Goal: Information Seeking & Learning: Learn about a topic

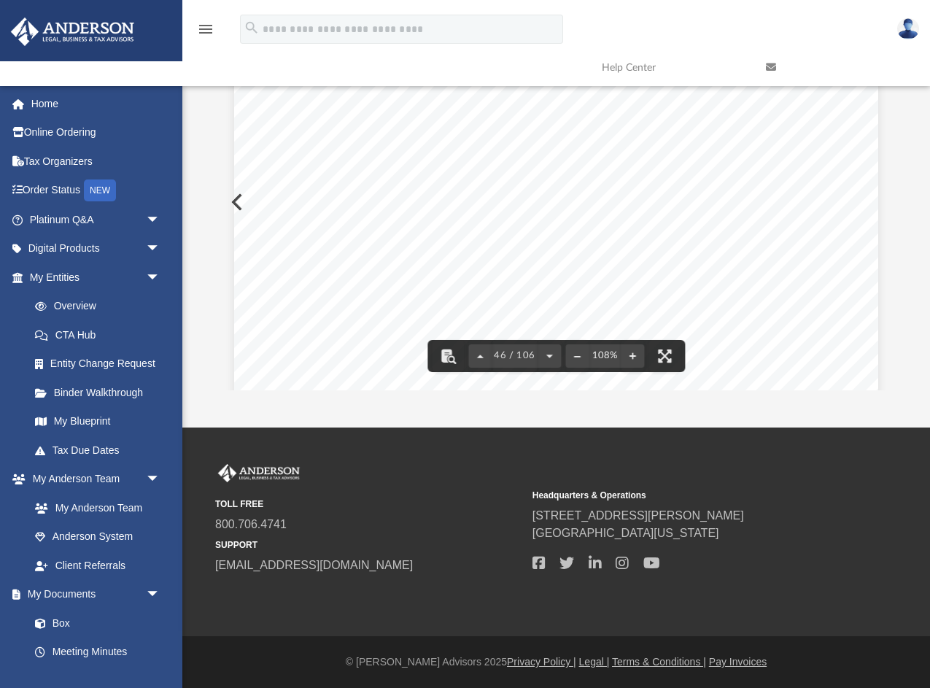
scroll to position [38066, 0]
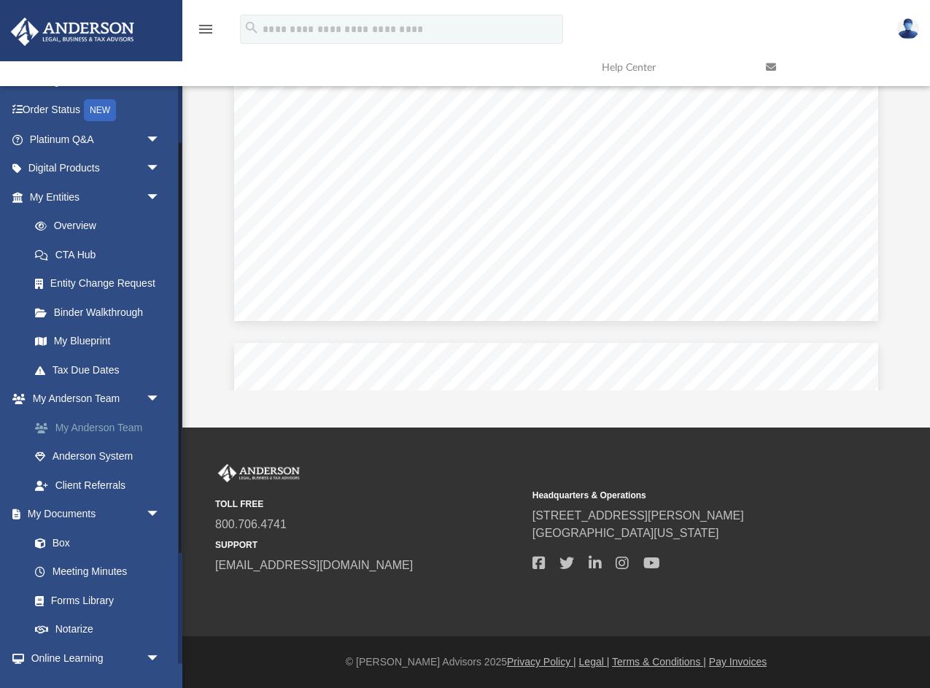
scroll to position [84, 0]
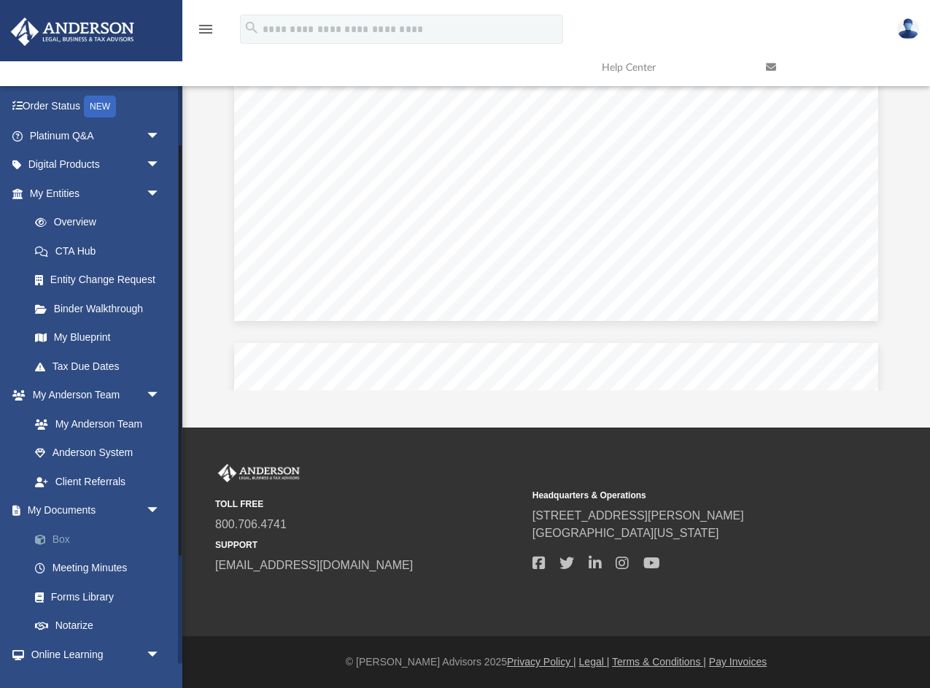
click at [69, 542] on link "Box" at bounding box center [101, 538] width 162 height 29
click at [58, 539] on link "Box" at bounding box center [101, 538] width 162 height 29
click at [75, 565] on link "Meeting Minutes" at bounding box center [101, 567] width 162 height 29
click at [51, 533] on link "Box" at bounding box center [101, 538] width 162 height 29
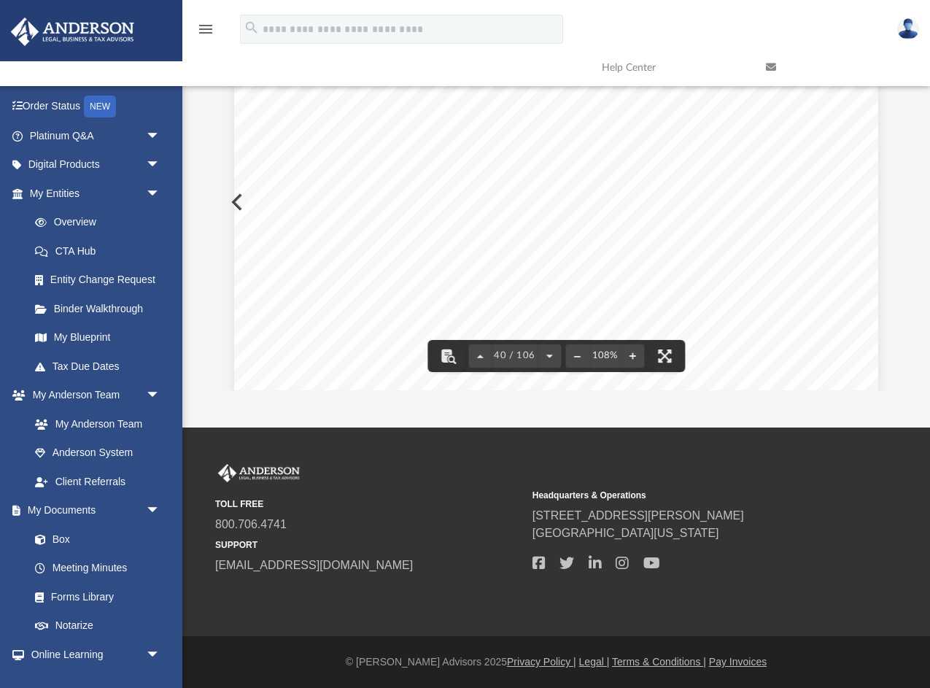
scroll to position [33061, 0]
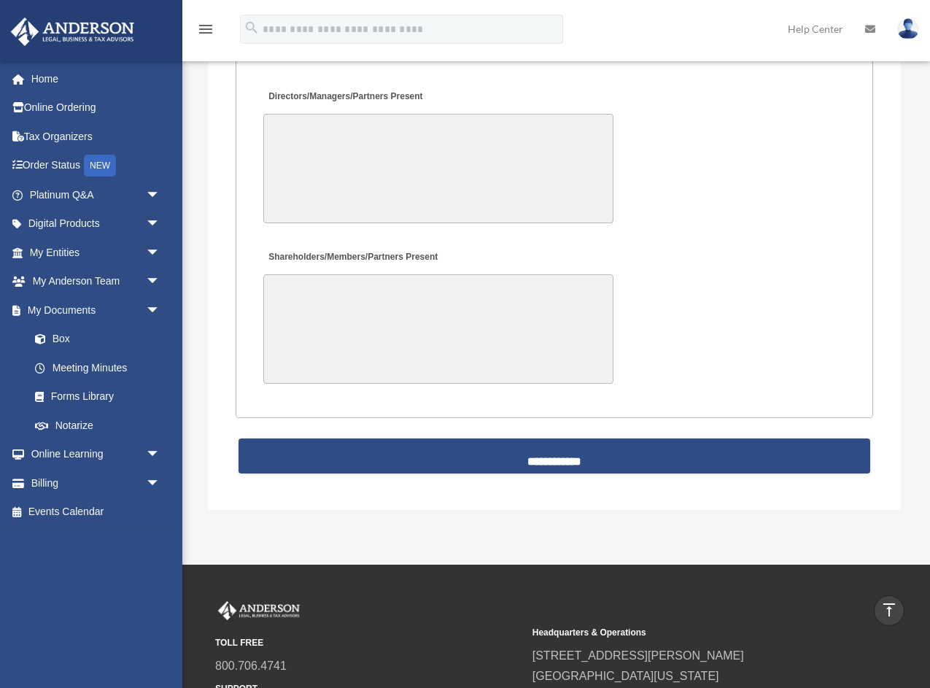
scroll to position [3338, 0]
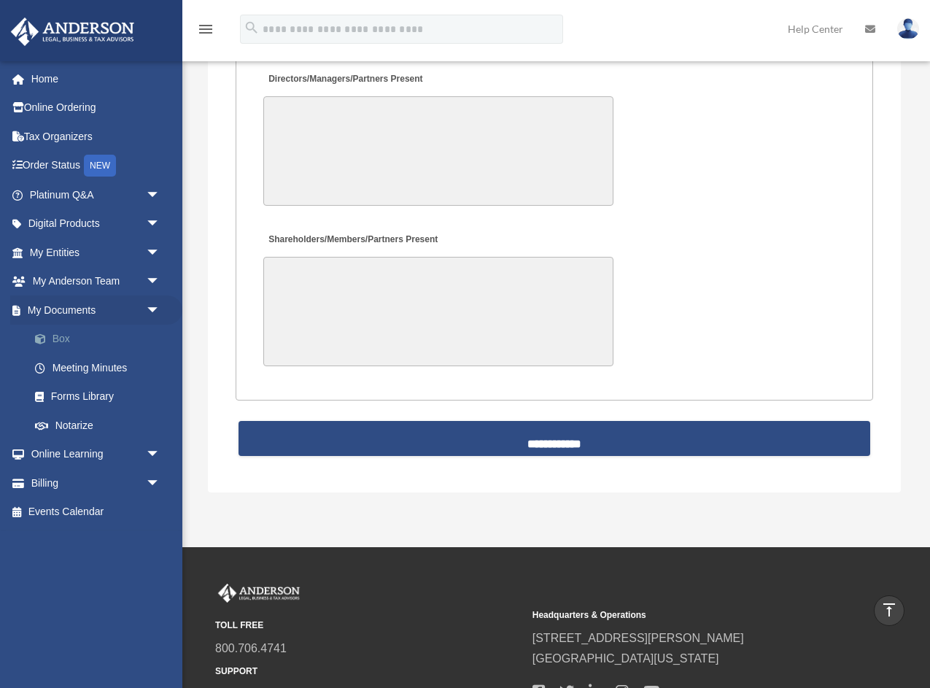
click at [59, 340] on link "Box" at bounding box center [101, 338] width 162 height 29
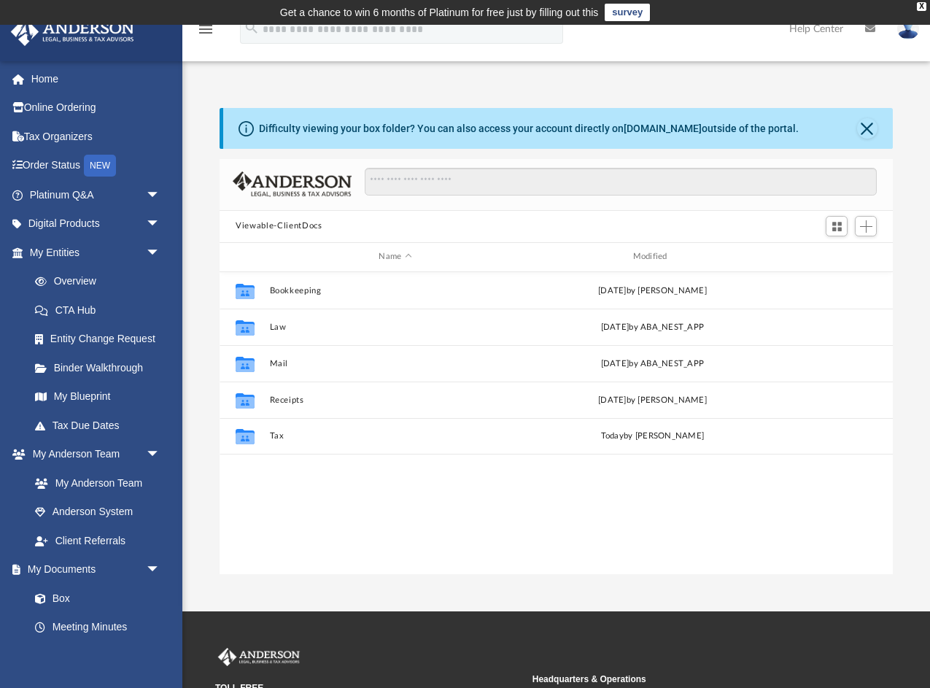
scroll to position [331, 672]
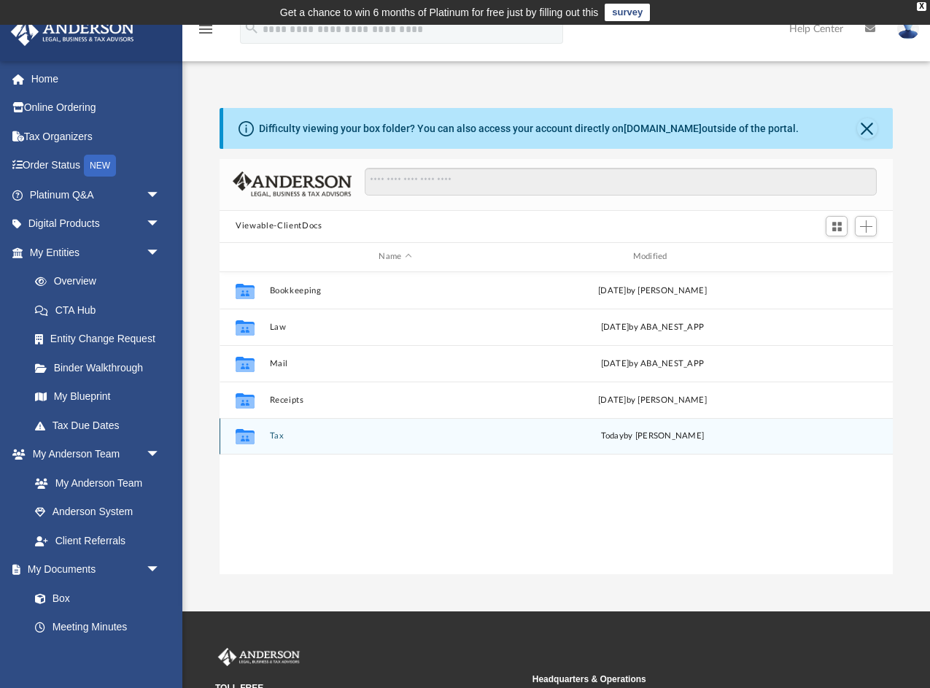
click at [277, 435] on button "Tax" at bounding box center [395, 435] width 251 height 9
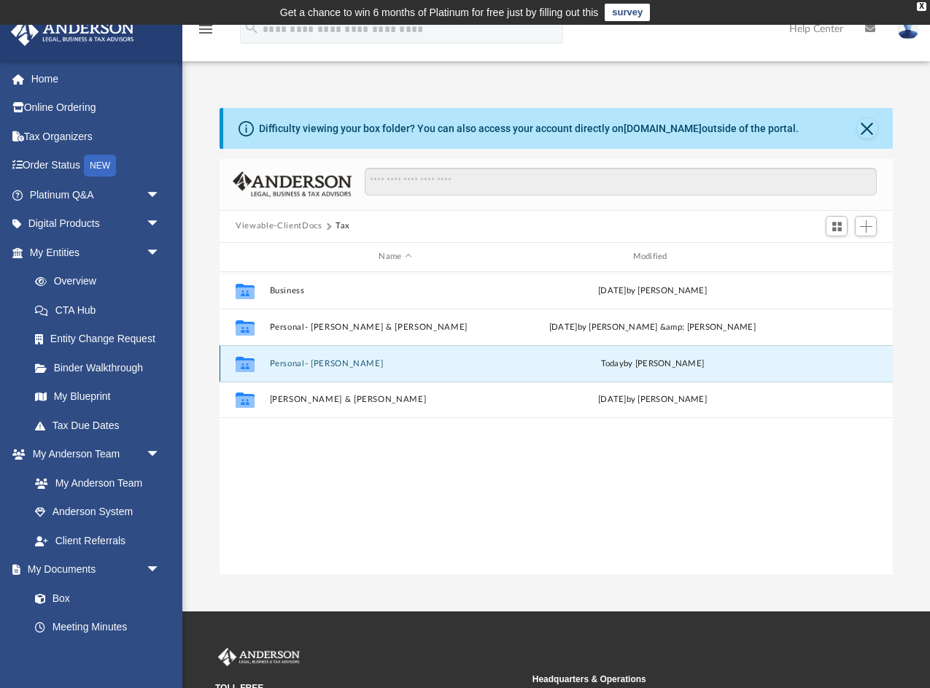
click at [294, 365] on button "Personal- Judy" at bounding box center [395, 362] width 251 height 9
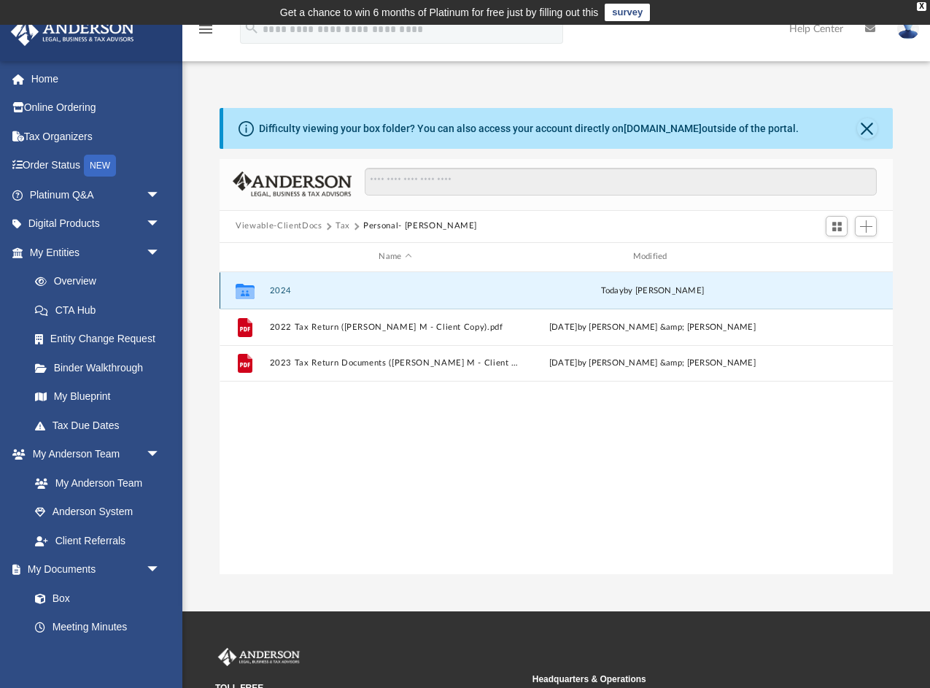
click at [279, 287] on button "2024" at bounding box center [395, 289] width 251 height 9
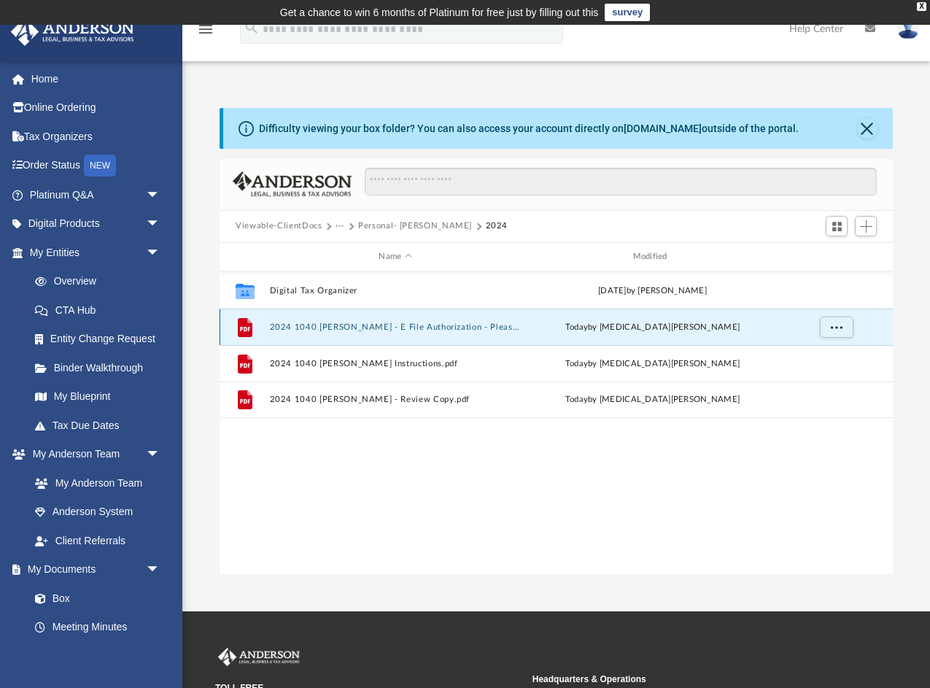
click at [343, 327] on button "2024 1040 Sanchez, Judy - E File Authorization - Please Sign.pdf" at bounding box center [395, 326] width 251 height 9
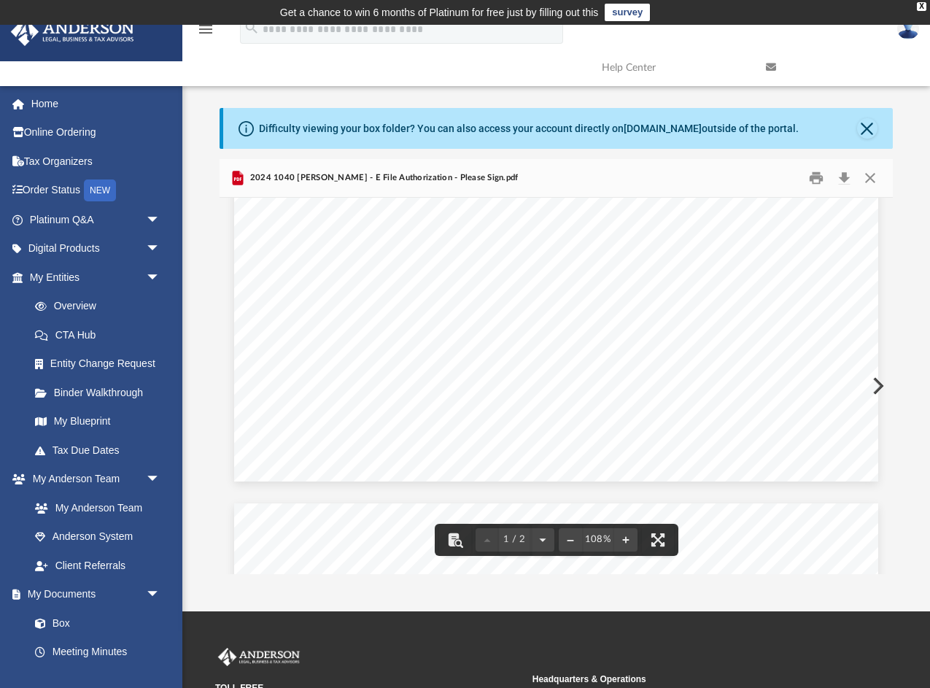
scroll to position [564, 0]
click at [451, 540] on button "File preview" at bounding box center [455, 540] width 32 height 32
click at [361, 322] on div "(Rev. January 2021) 419995 04-01-24 Social security number Spouse's social secu…" at bounding box center [556, 259] width 644 height 833
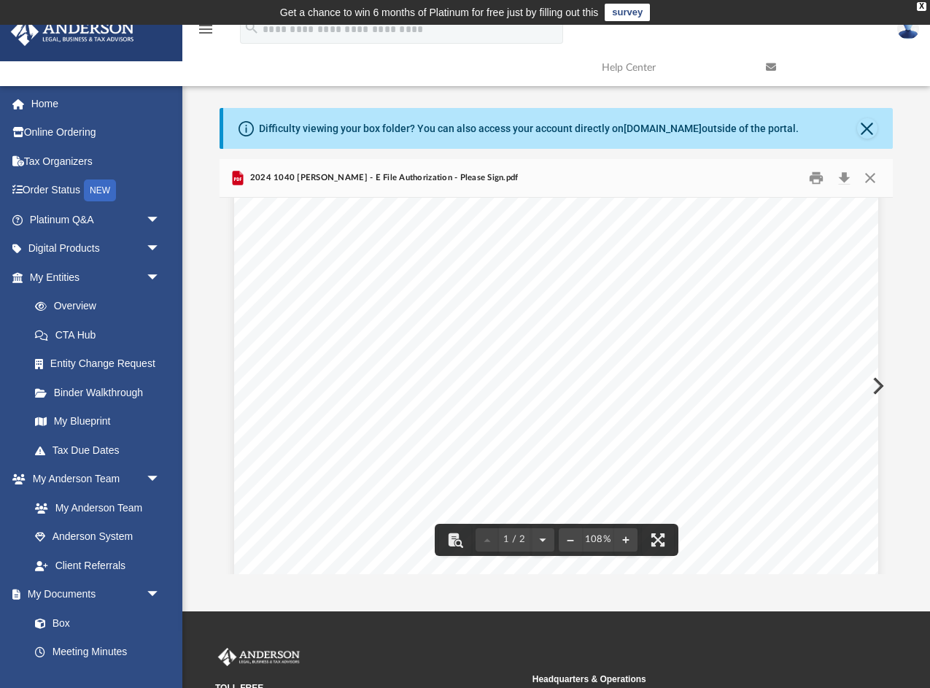
click at [388, 322] on div "(Rev. January 2021) 419995 04-01-24 Social security number Spouse's social secu…" at bounding box center [556, 259] width 644 height 833
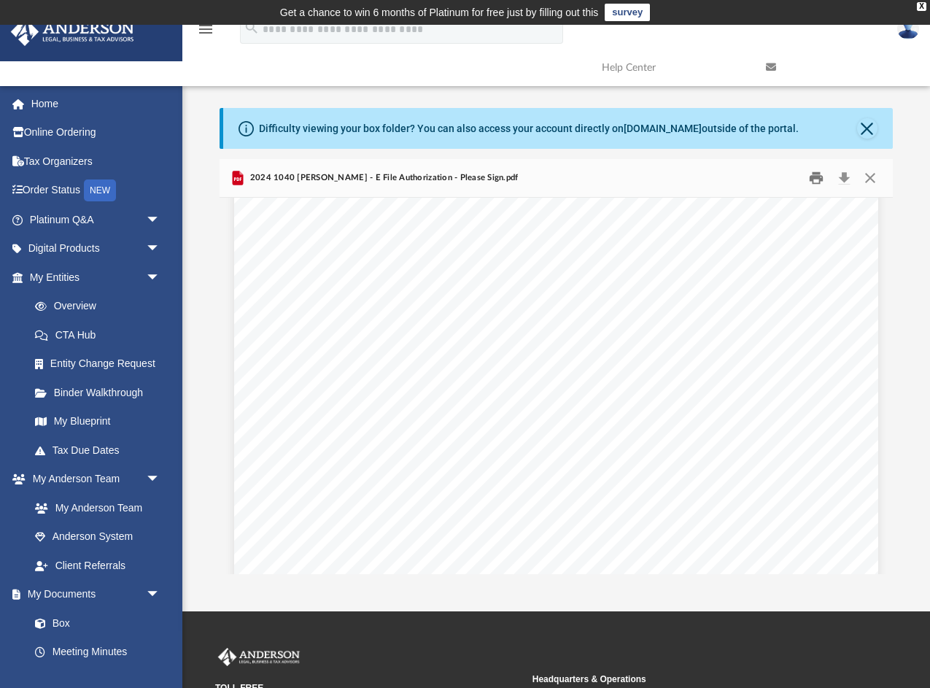
click at [814, 176] on button "Print" at bounding box center [815, 177] width 29 height 23
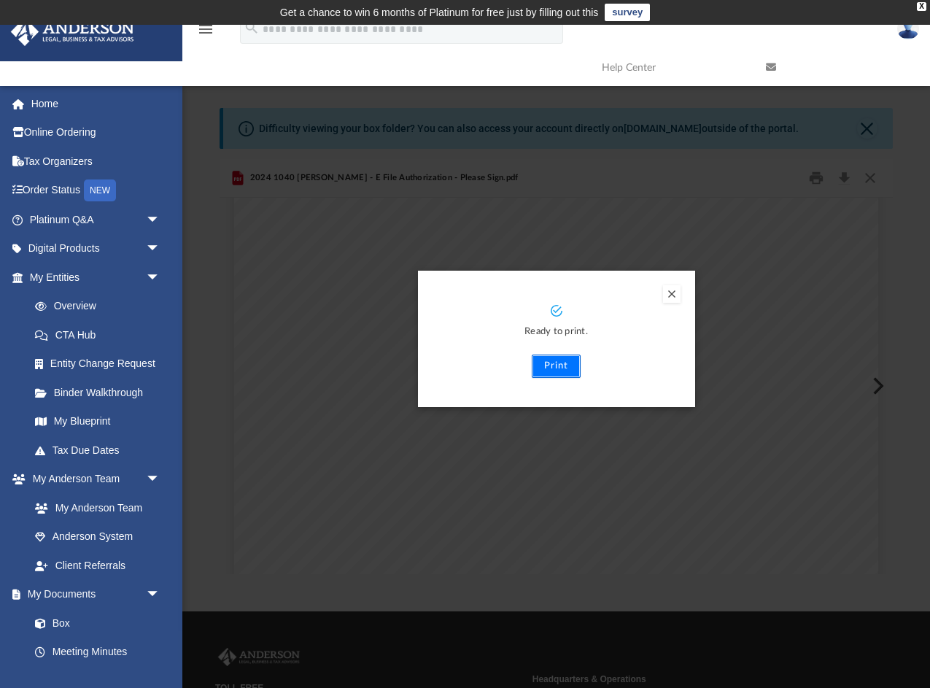
click at [561, 369] on button "Print" at bounding box center [556, 365] width 49 height 23
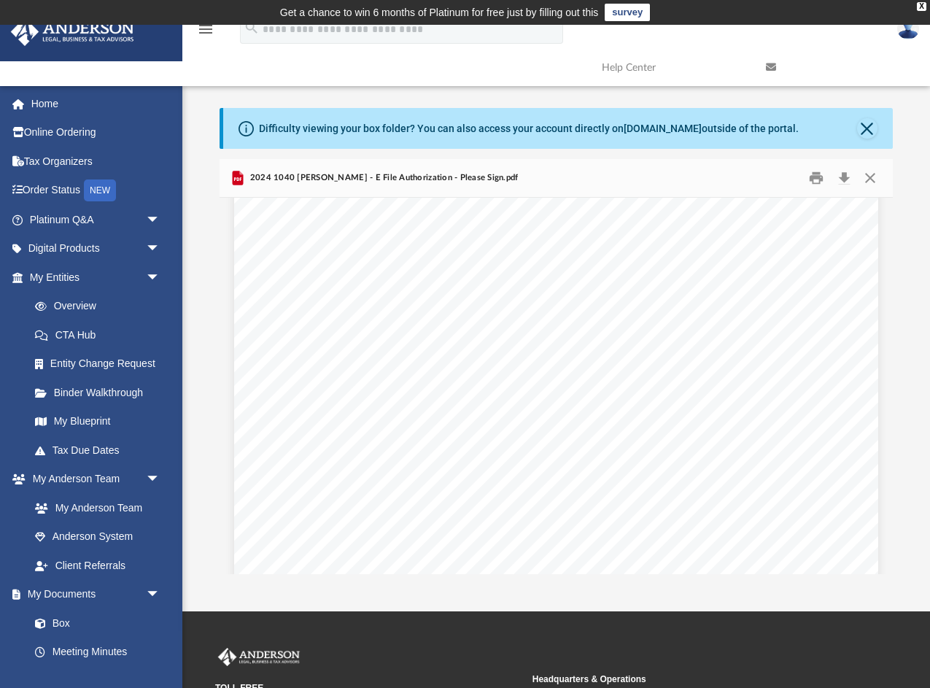
click at [466, 178] on span "2024 1040 [PERSON_NAME] - E File Authorization - Please Sign.pdf" at bounding box center [381, 177] width 271 height 13
click at [871, 176] on button "Close" at bounding box center [869, 177] width 26 height 23
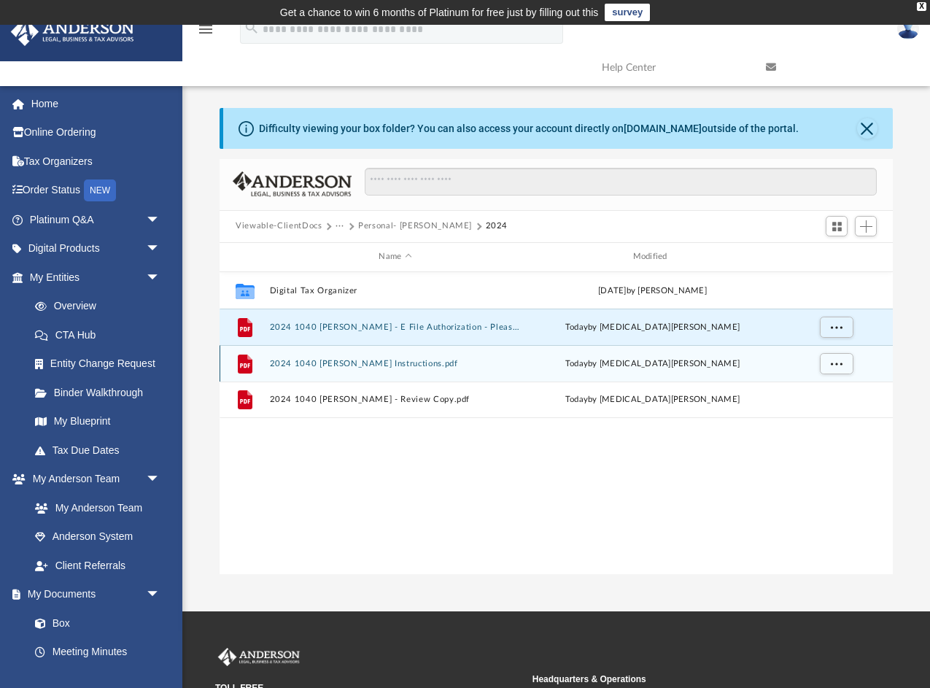
click at [357, 362] on button "2024 1040 [PERSON_NAME] Instructions.pdf" at bounding box center [395, 362] width 251 height 9
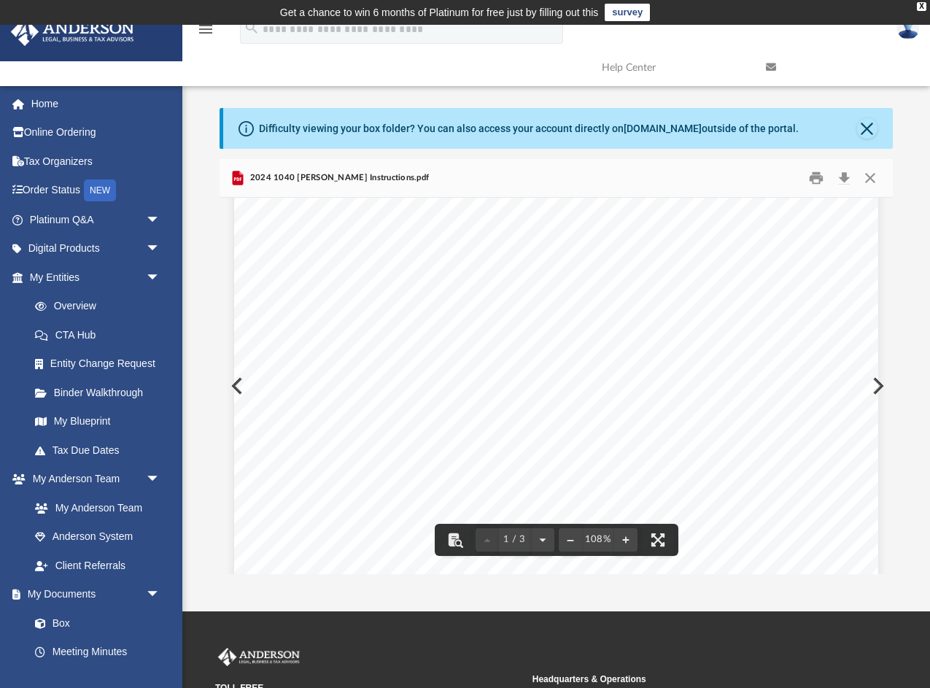
scroll to position [121, 0]
click at [864, 124] on button "Close" at bounding box center [867, 128] width 20 height 20
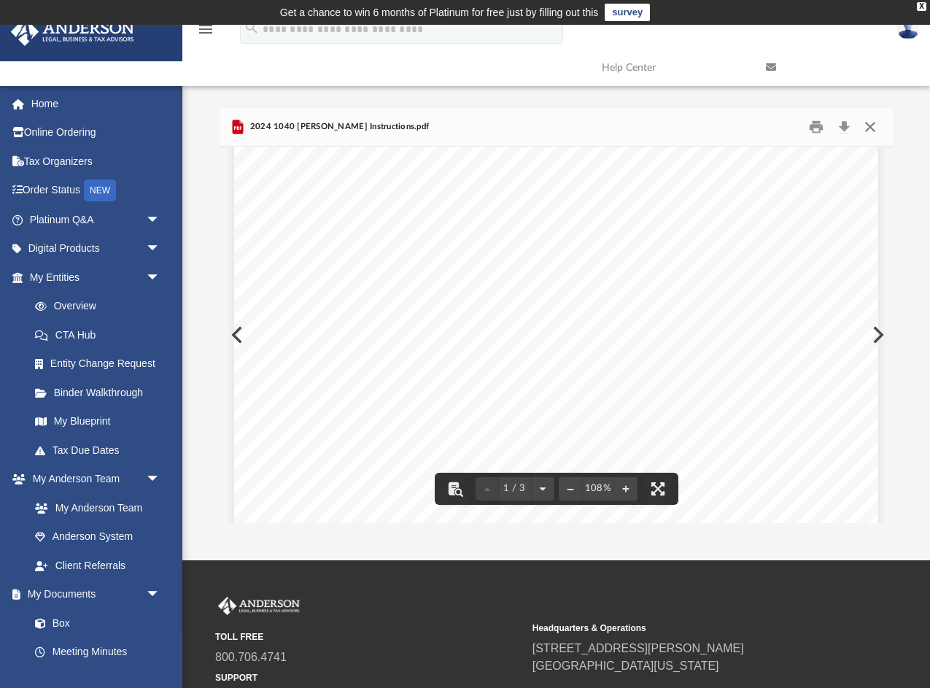
click at [871, 122] on button "Close" at bounding box center [869, 126] width 26 height 23
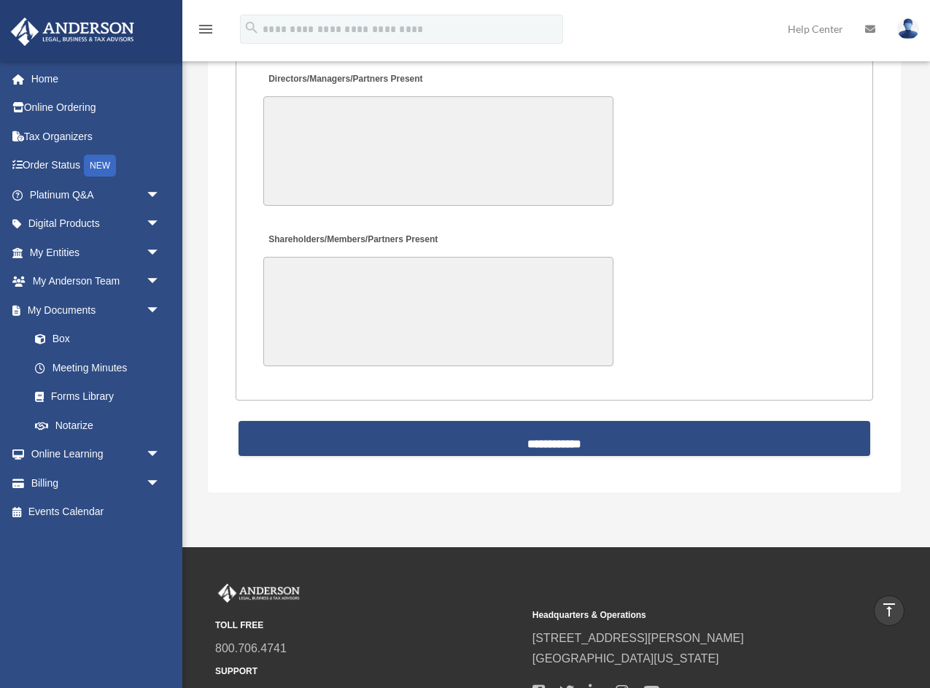
scroll to position [3338, 0]
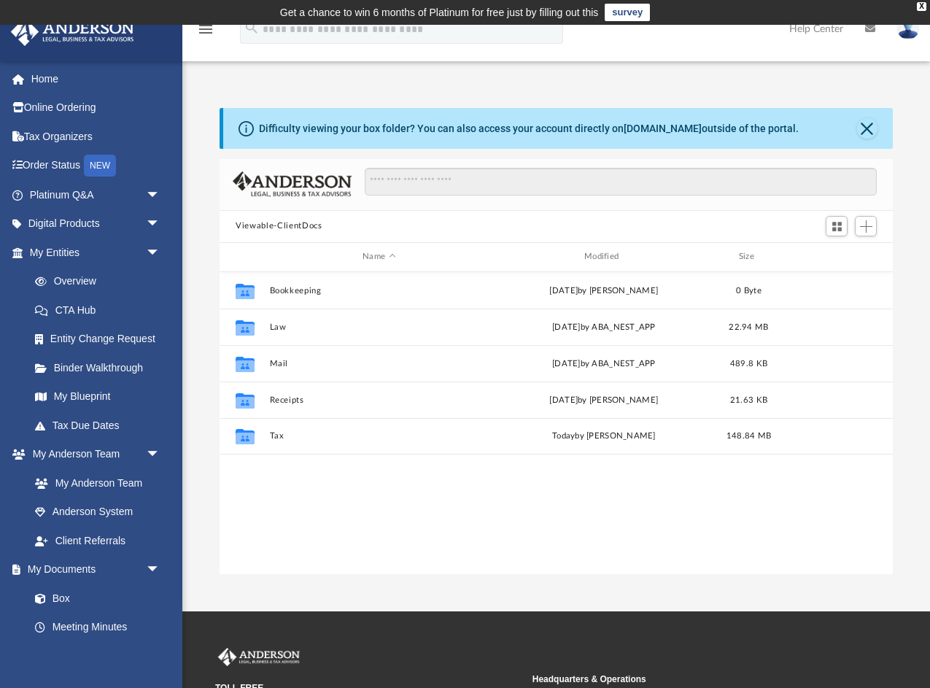
scroll to position [331, 672]
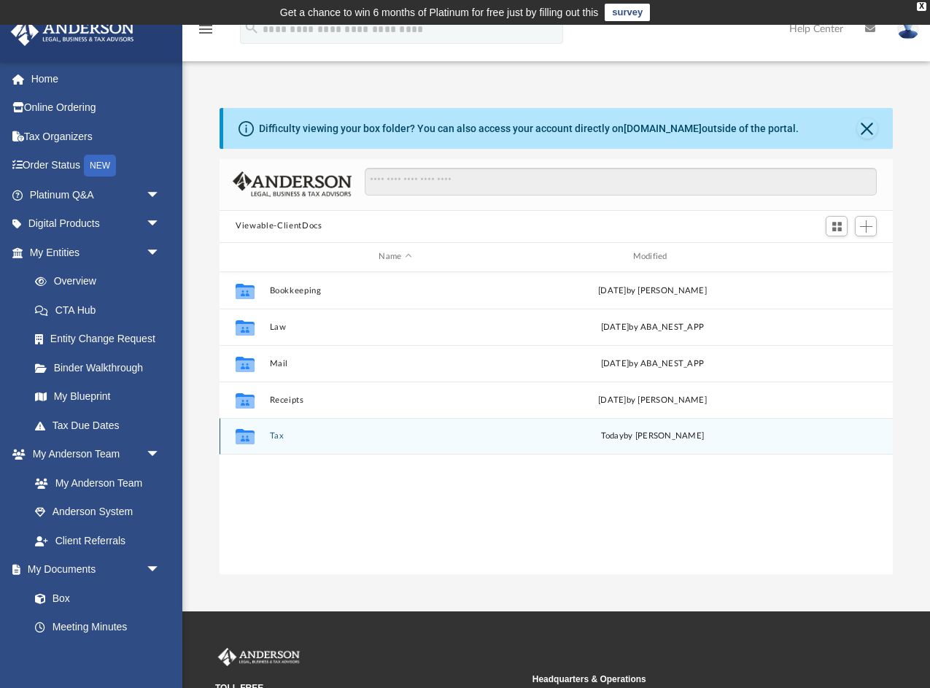
click at [276, 431] on button "Tax" at bounding box center [395, 435] width 251 height 9
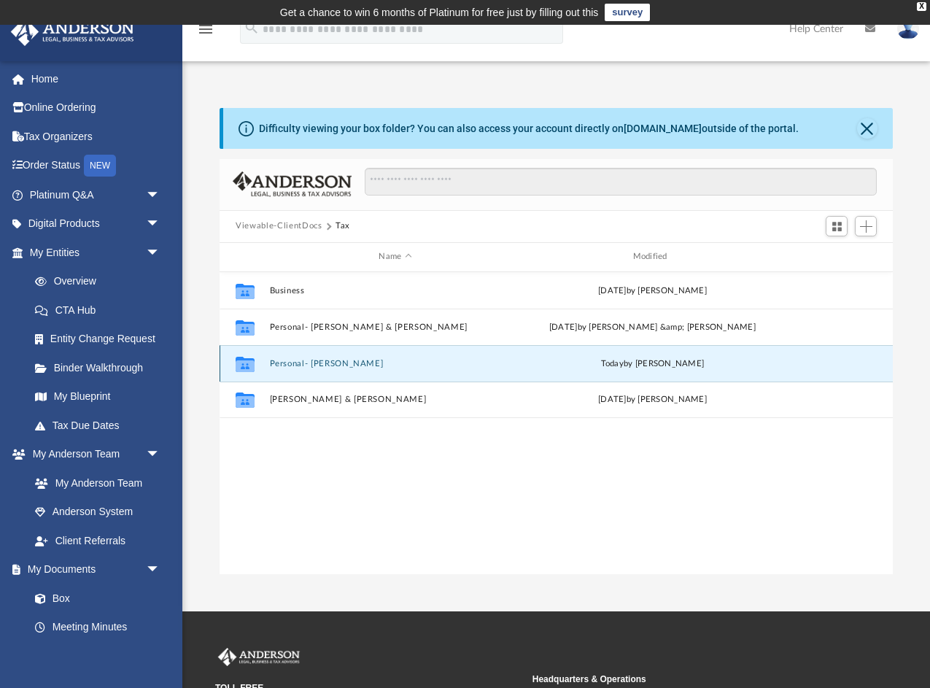
click at [291, 366] on button "Personal- [PERSON_NAME]" at bounding box center [395, 362] width 251 height 9
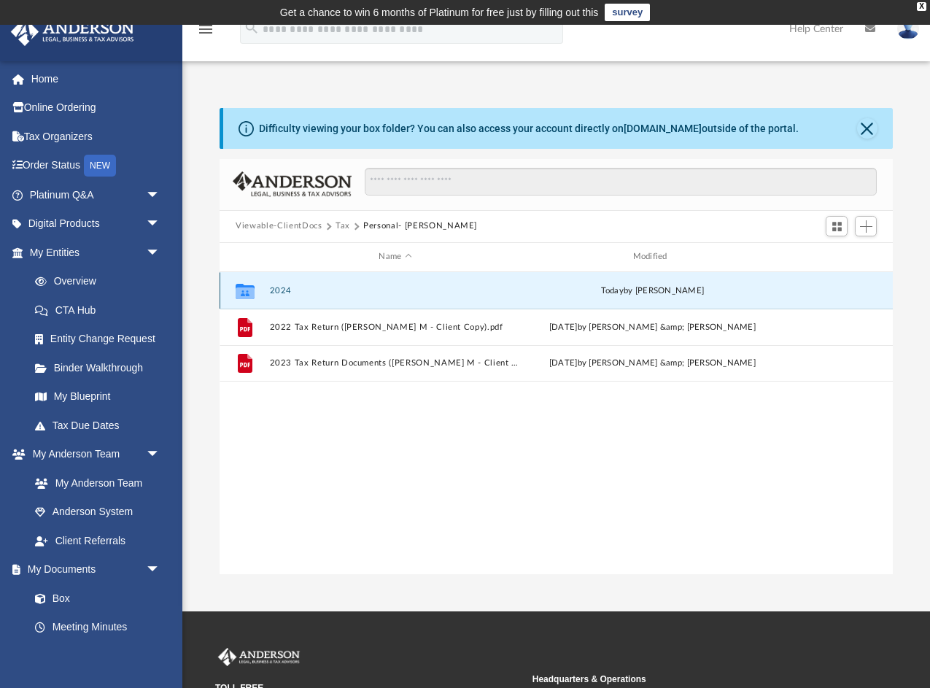
click at [284, 292] on button "2024" at bounding box center [395, 289] width 251 height 9
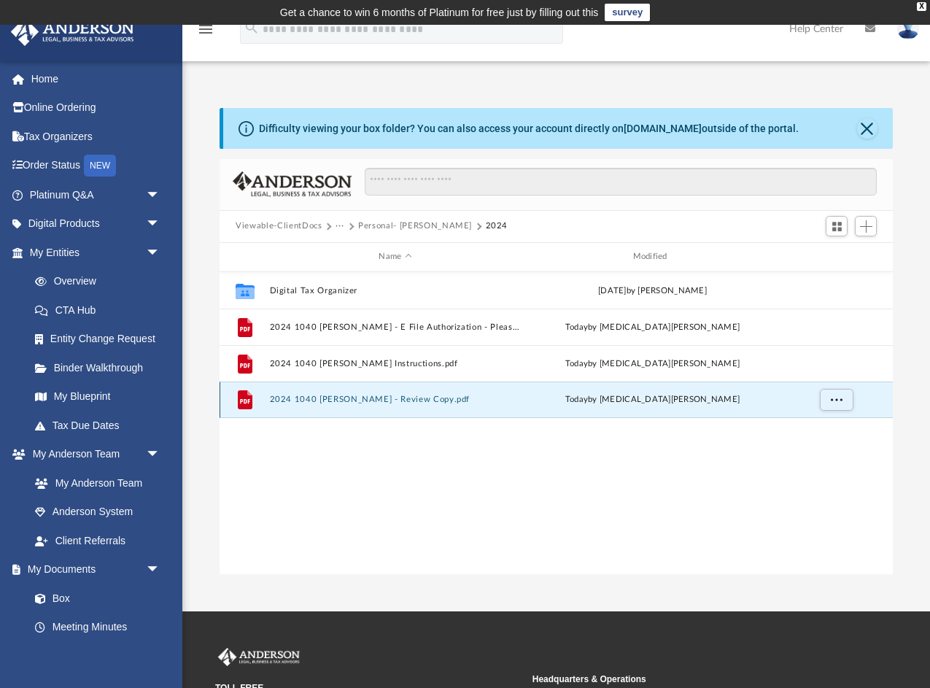
click at [322, 400] on button "2024 1040 [PERSON_NAME] - Review Copy.pdf" at bounding box center [395, 398] width 251 height 9
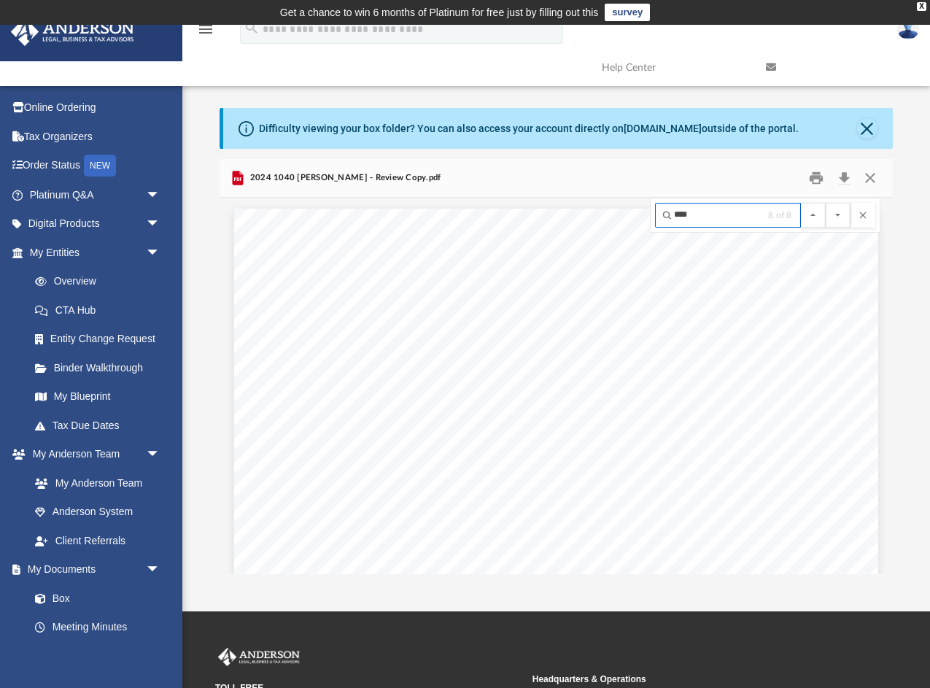
scroll to position [89384, 0]
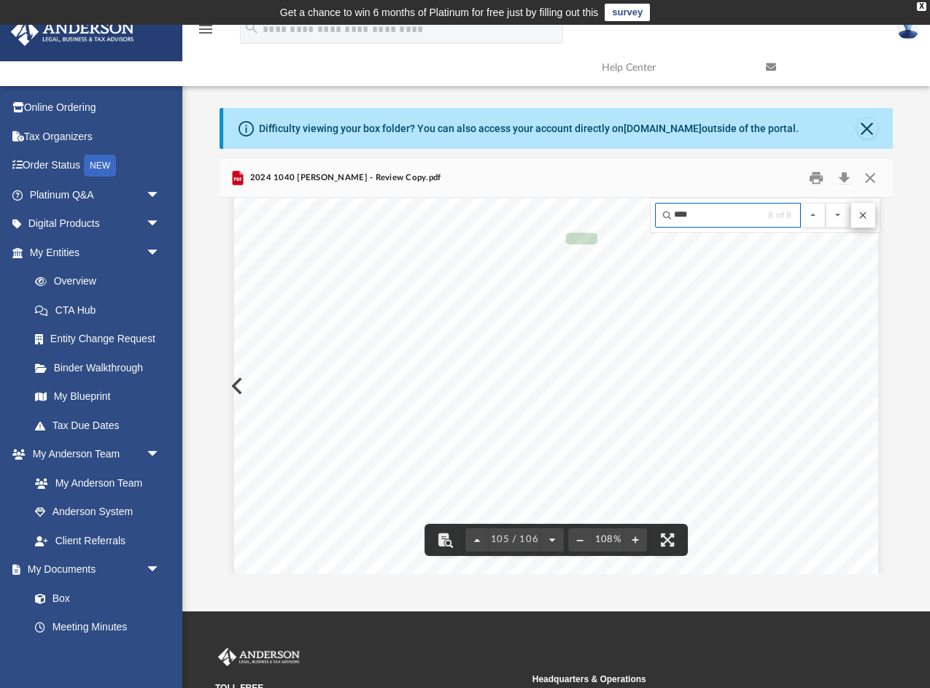
type input "****"
click at [864, 214] on button "File preview" at bounding box center [862, 215] width 25 height 25
click at [868, 176] on button "Close" at bounding box center [869, 177] width 26 height 23
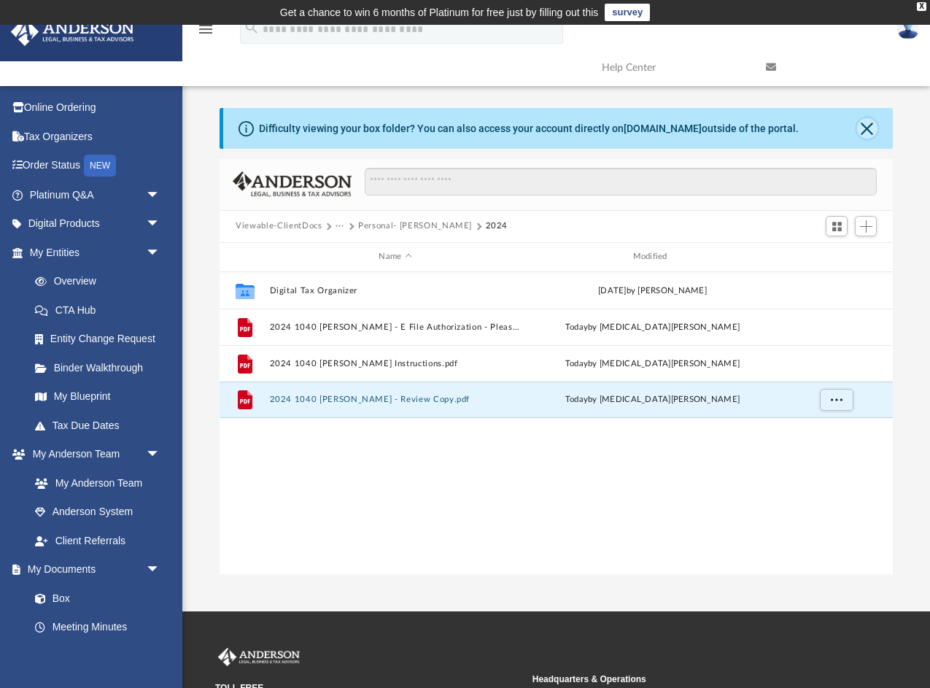
click at [867, 131] on button "Close" at bounding box center [867, 128] width 20 height 20
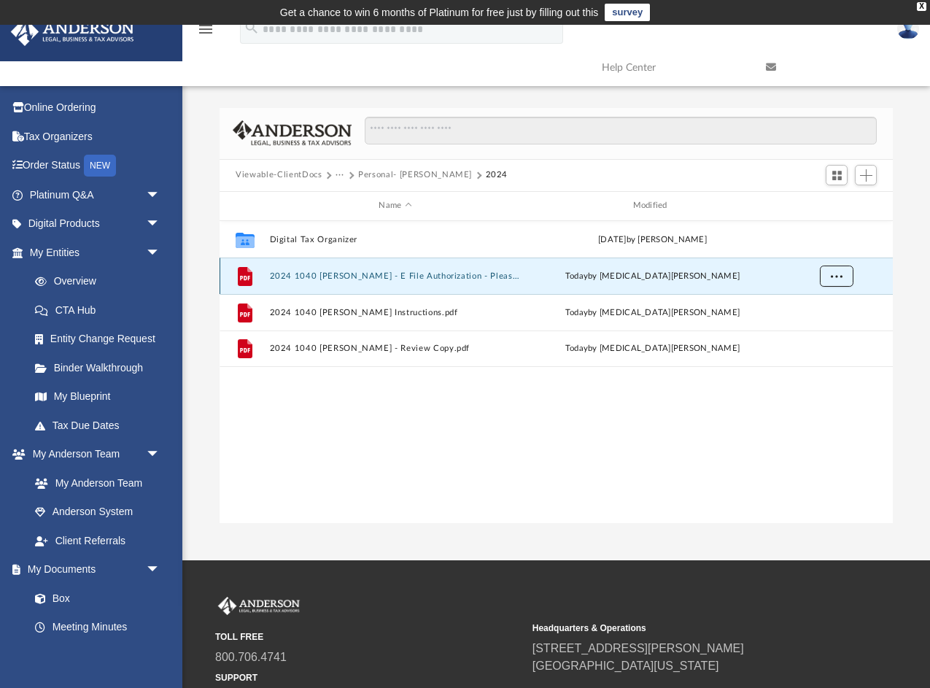
click at [839, 273] on span "More options" at bounding box center [836, 275] width 12 height 8
click at [864, 173] on span "Add" at bounding box center [866, 175] width 12 height 12
click at [842, 203] on li "Upload" at bounding box center [845, 203] width 47 height 15
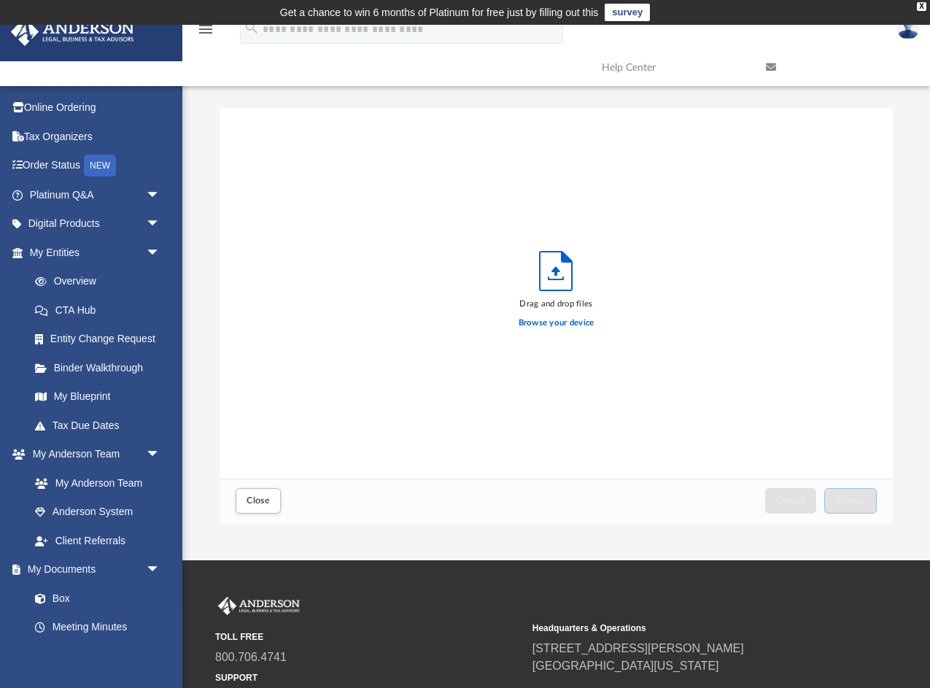
scroll to position [370, 672]
click at [569, 323] on label "Browse your device" at bounding box center [556, 322] width 76 height 13
click at [0, 0] on input "Browse your device" at bounding box center [0, 0] width 0 height 0
click at [251, 502] on span "Close" at bounding box center [257, 500] width 23 height 9
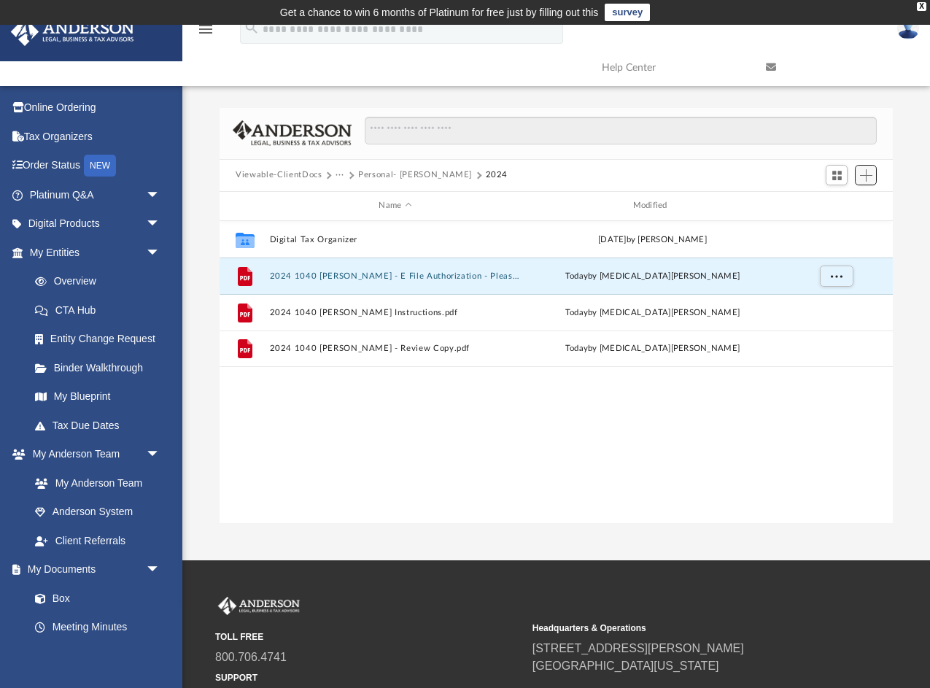
click at [861, 176] on span "Add" at bounding box center [866, 175] width 12 height 12
click at [843, 206] on li "Upload" at bounding box center [845, 203] width 47 height 15
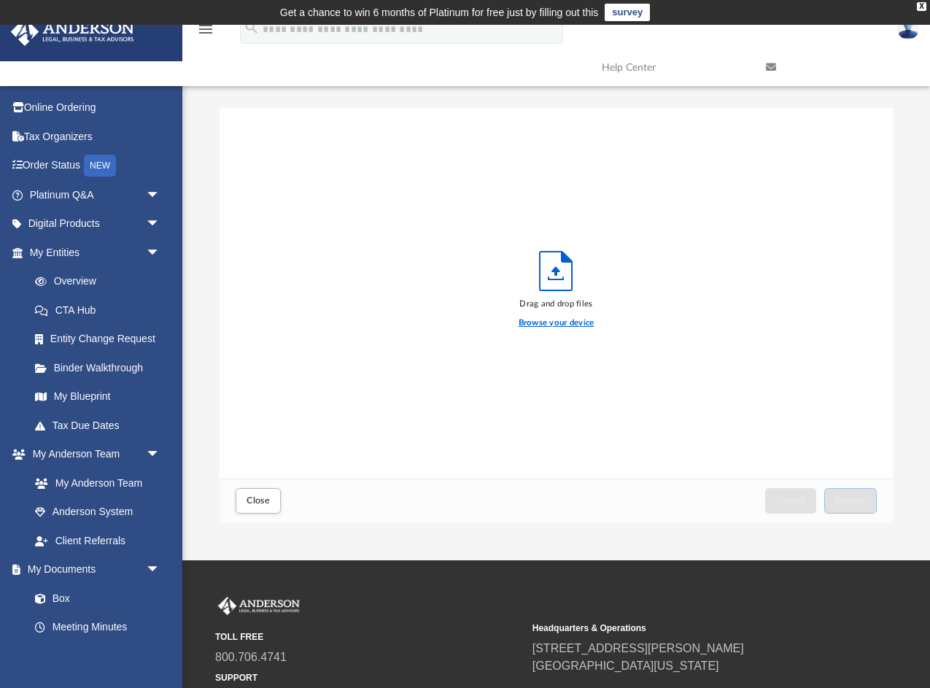
click at [549, 326] on label "Browse your device" at bounding box center [556, 322] width 76 height 13
click at [0, 0] on input "Browse your device" at bounding box center [0, 0] width 0 height 0
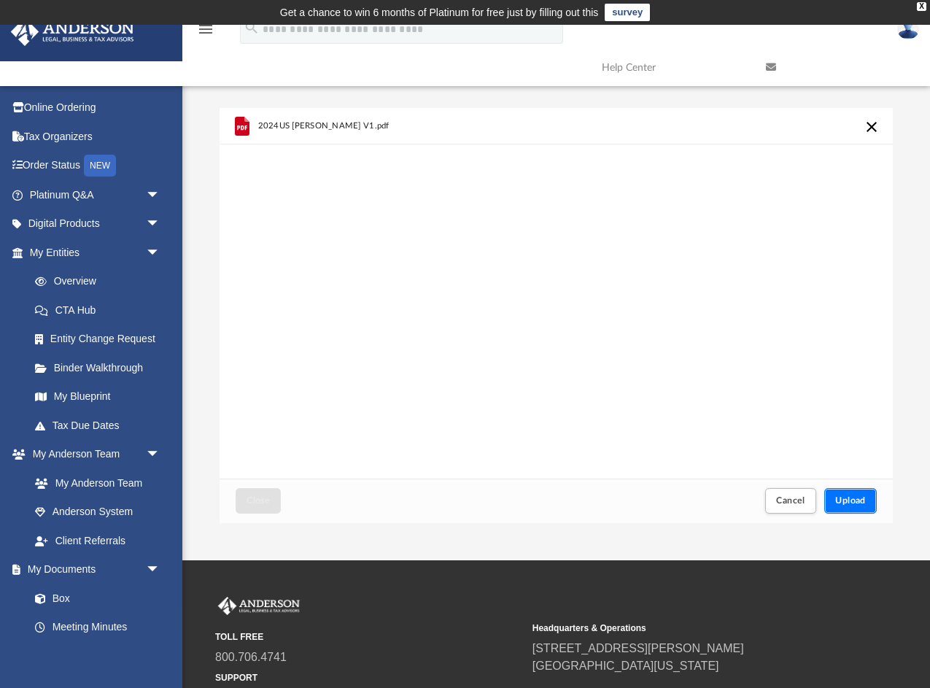
click at [847, 505] on span "Upload" at bounding box center [850, 500] width 31 height 9
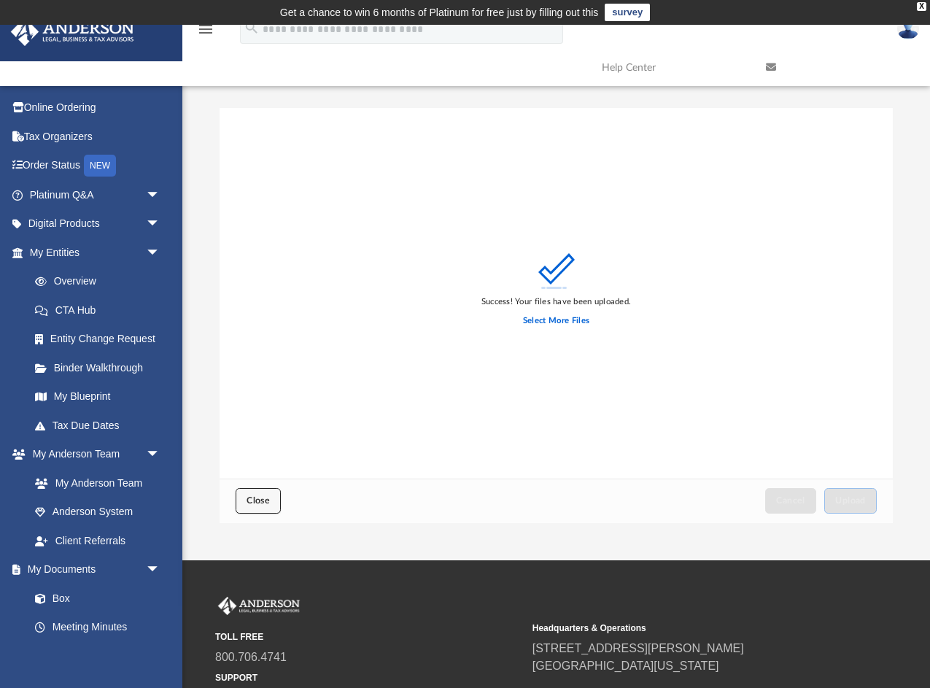
click at [264, 501] on span "Close" at bounding box center [257, 500] width 23 height 9
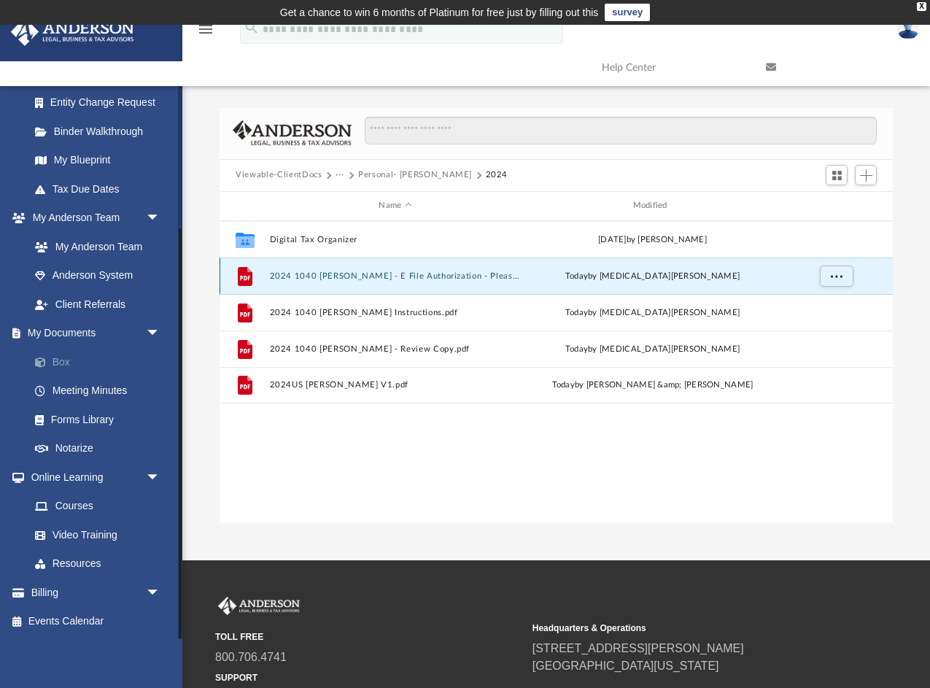
scroll to position [133, 0]
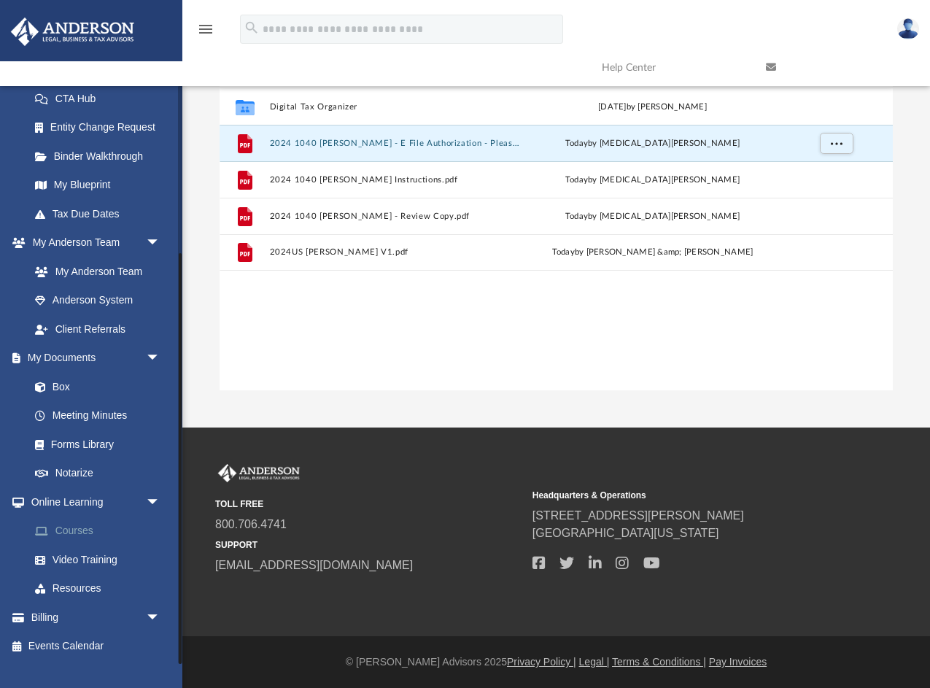
click at [79, 540] on link "Courses" at bounding box center [101, 530] width 162 height 29
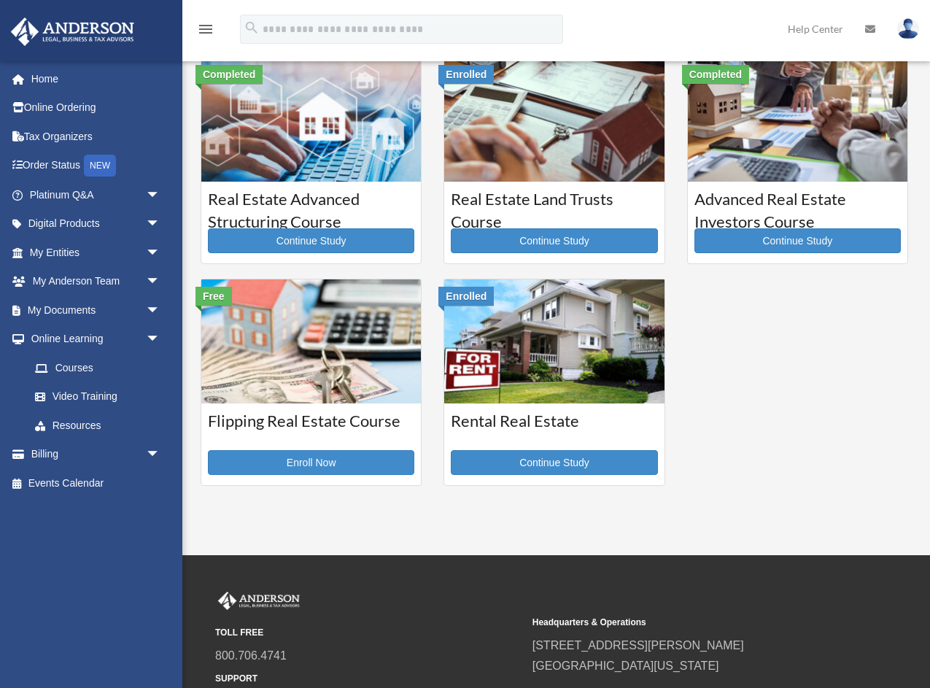
scroll to position [272, 0]
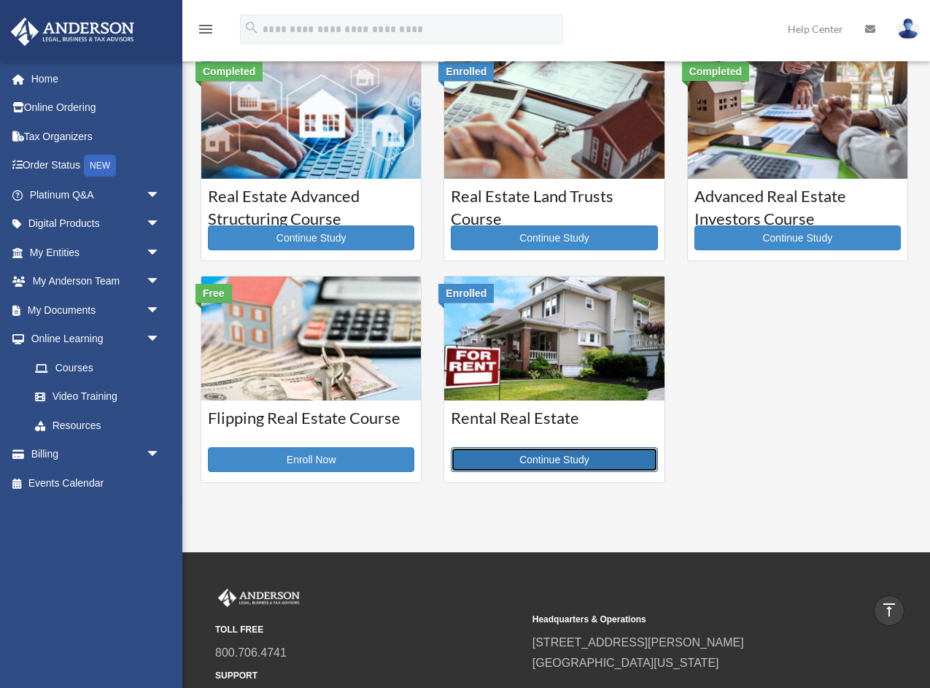
click at [531, 454] on link "Continue Study" at bounding box center [554, 459] width 206 height 25
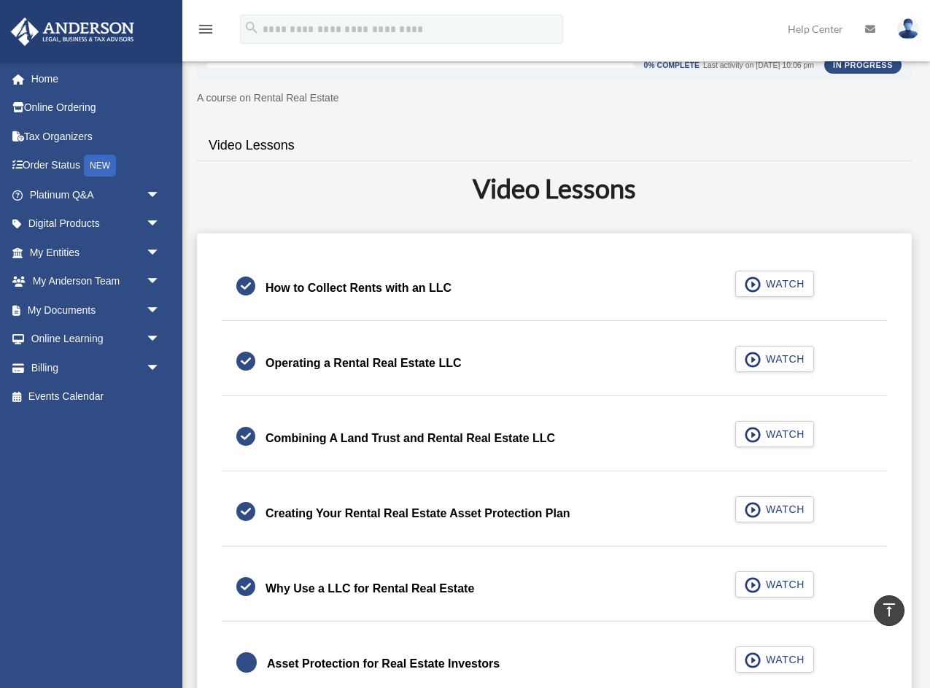
scroll to position [254, 0]
click at [776, 284] on span "WATCH" at bounding box center [782, 284] width 43 height 15
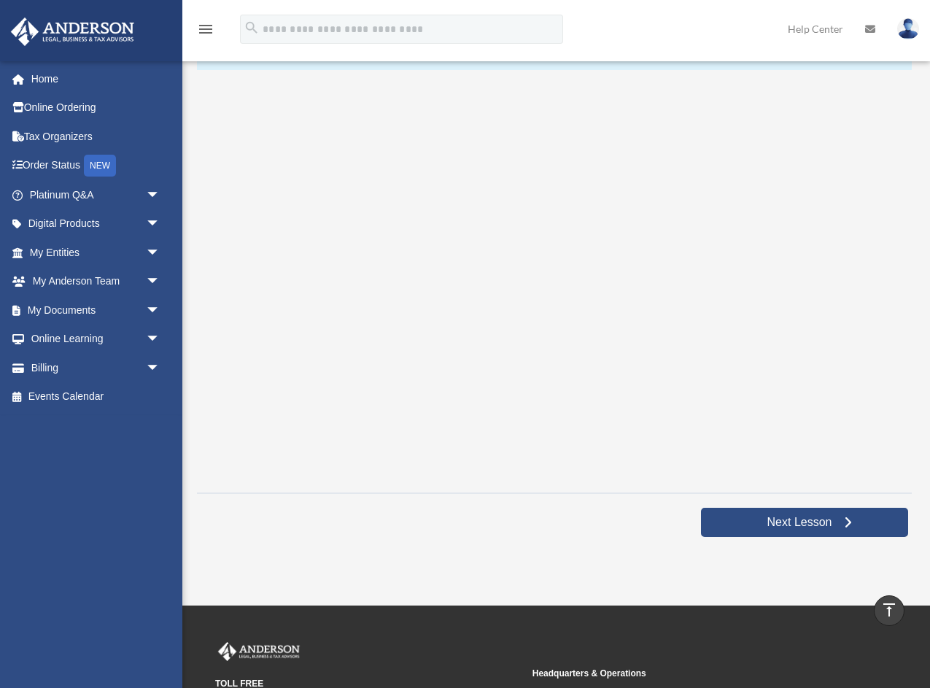
scroll to position [235, 0]
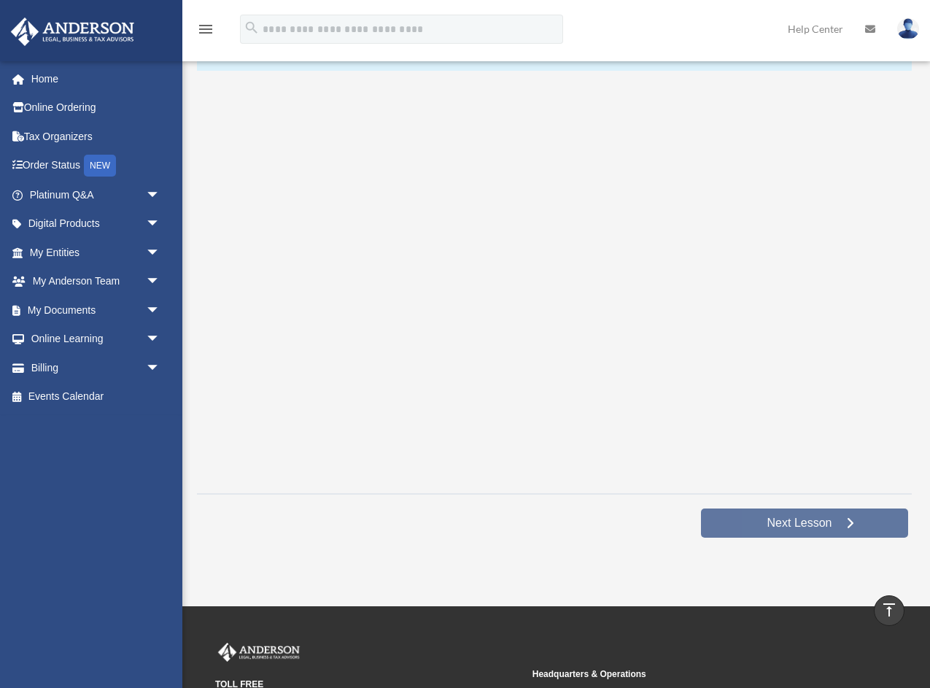
click at [770, 527] on span "Next Lesson" at bounding box center [799, 523] width 88 height 15
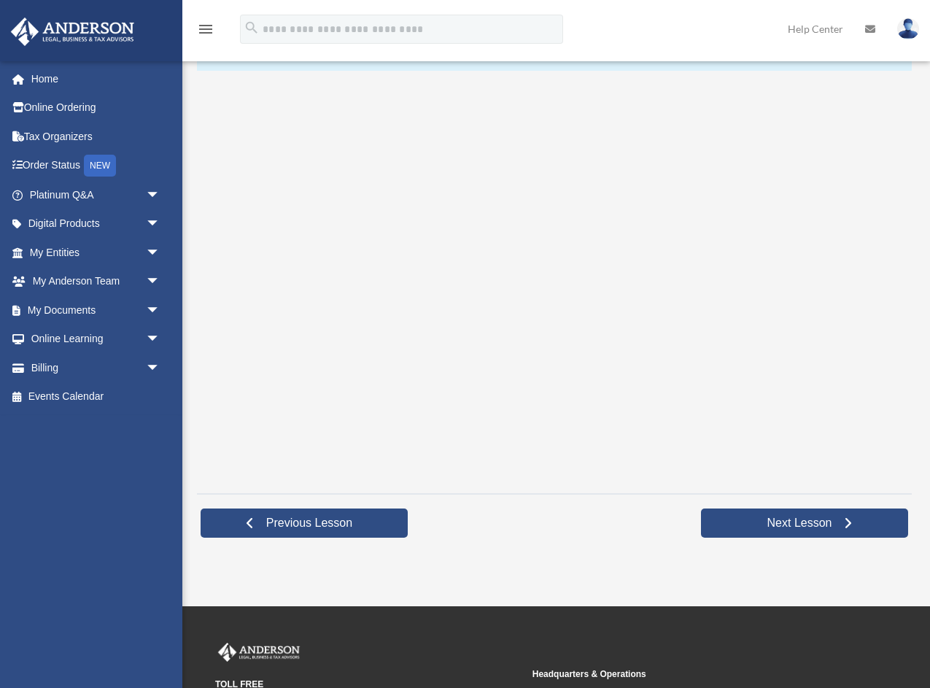
scroll to position [239, 0]
